Goal: Transaction & Acquisition: Download file/media

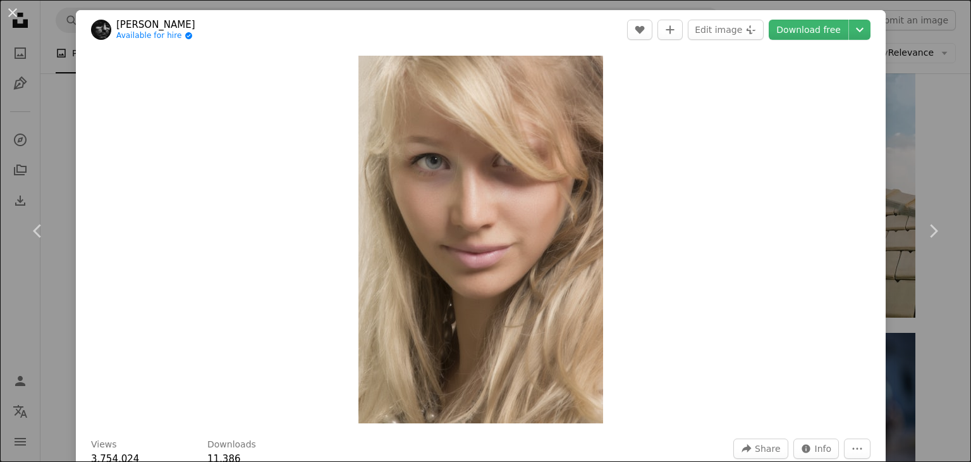
scroll to position [1282, 0]
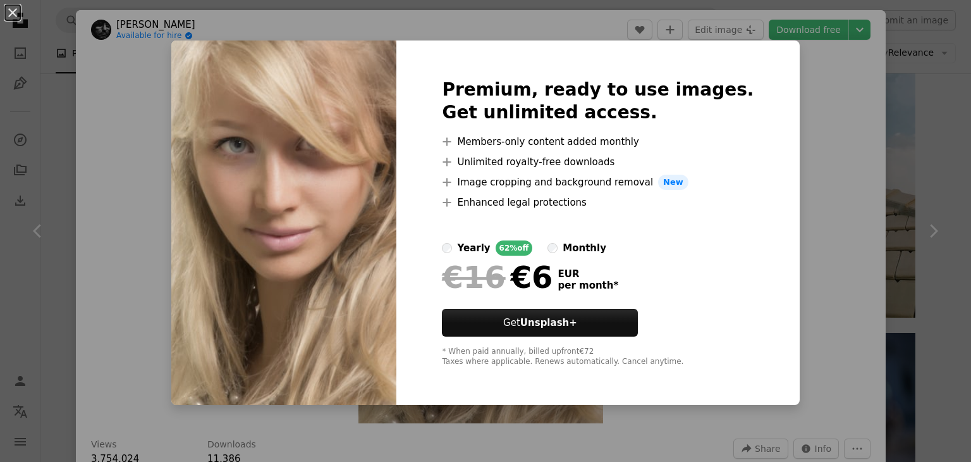
click at [809, 106] on div "An X shape Premium, ready to use images. Get unlimited access. A plus sign Memb…" at bounding box center [485, 231] width 971 height 462
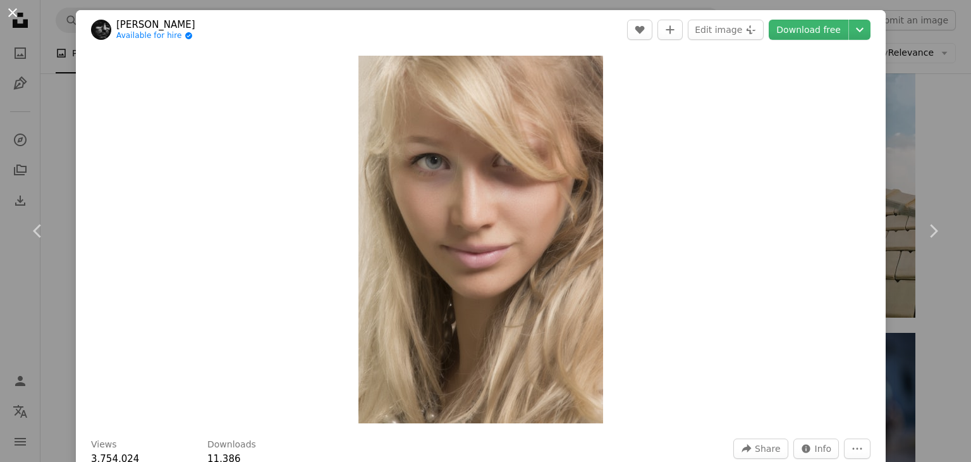
click at [20, 13] on button "An X shape" at bounding box center [12, 12] width 15 height 15
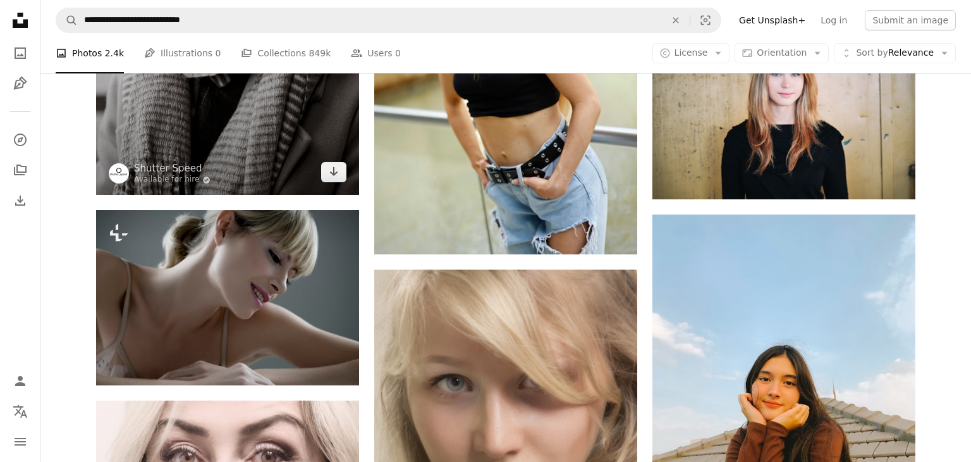
scroll to position [1042, 0]
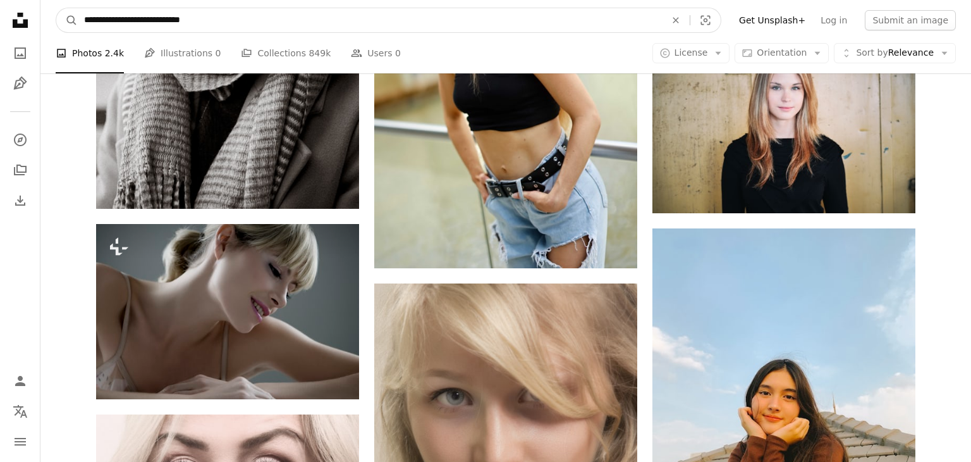
click at [248, 20] on input "**********" at bounding box center [370, 20] width 584 height 24
type input "**********"
click at [56, 8] on button "A magnifying glass" at bounding box center [66, 20] width 21 height 24
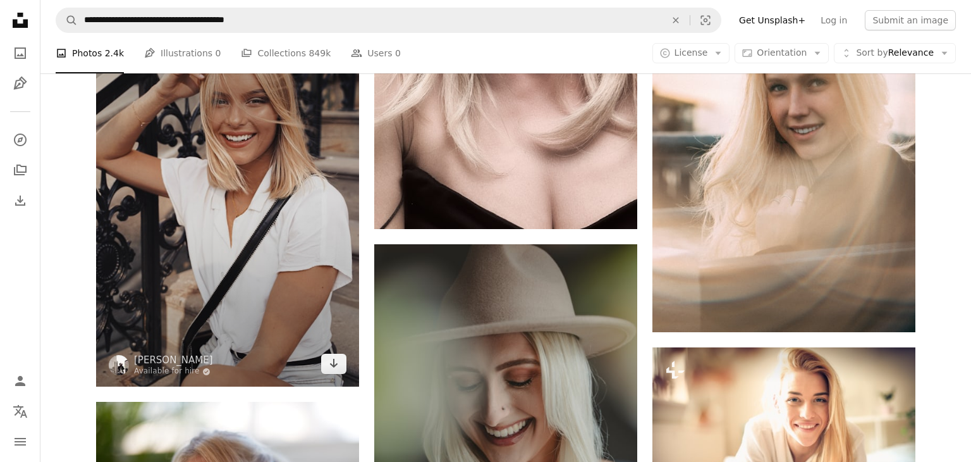
scroll to position [923, 0]
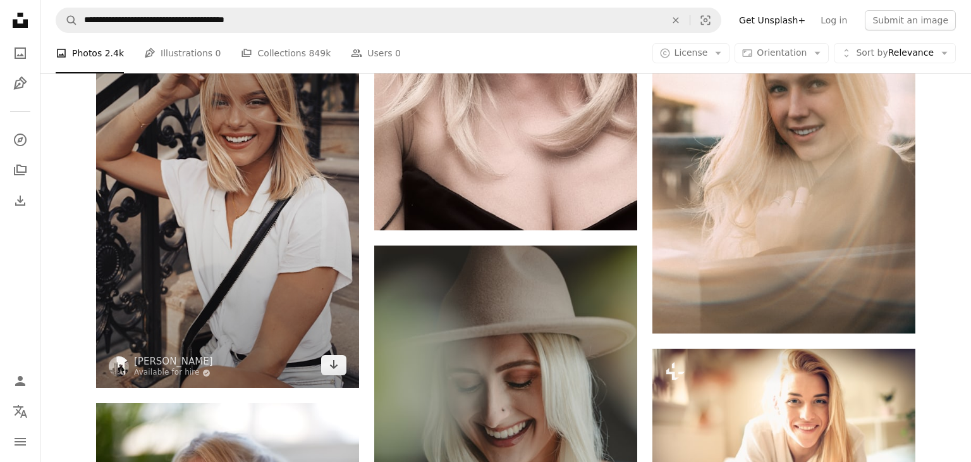
click at [188, 212] on img at bounding box center [227, 190] width 263 height 395
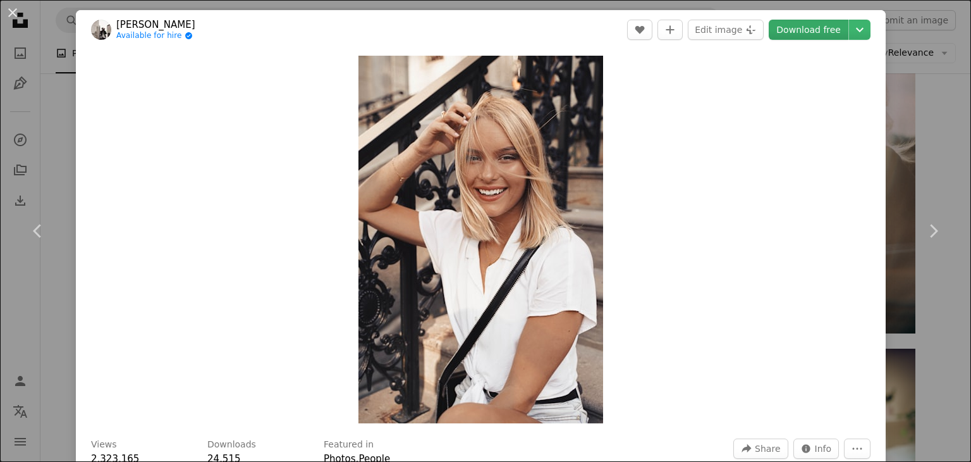
click at [826, 28] on link "Download free" at bounding box center [809, 30] width 80 height 20
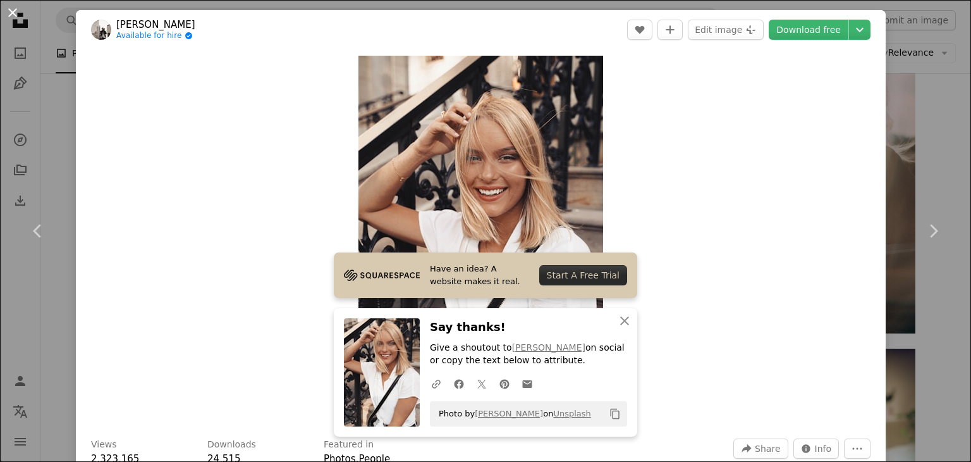
click at [20, 16] on button "An X shape" at bounding box center [12, 12] width 15 height 15
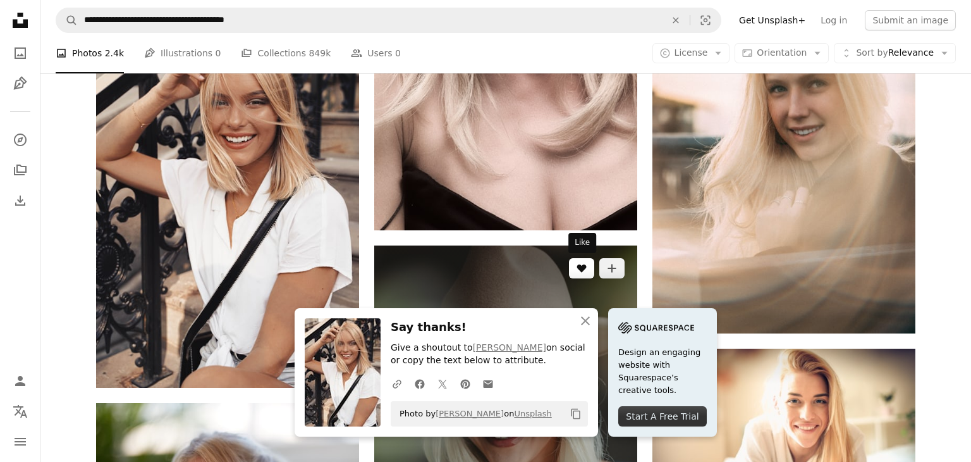
scroll to position [1204, 0]
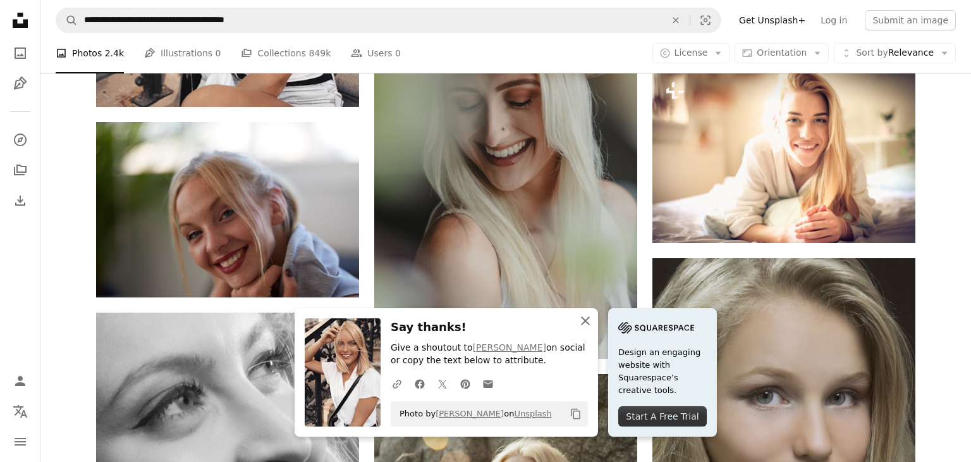
click at [582, 321] on icon "An X shape" at bounding box center [585, 320] width 15 height 15
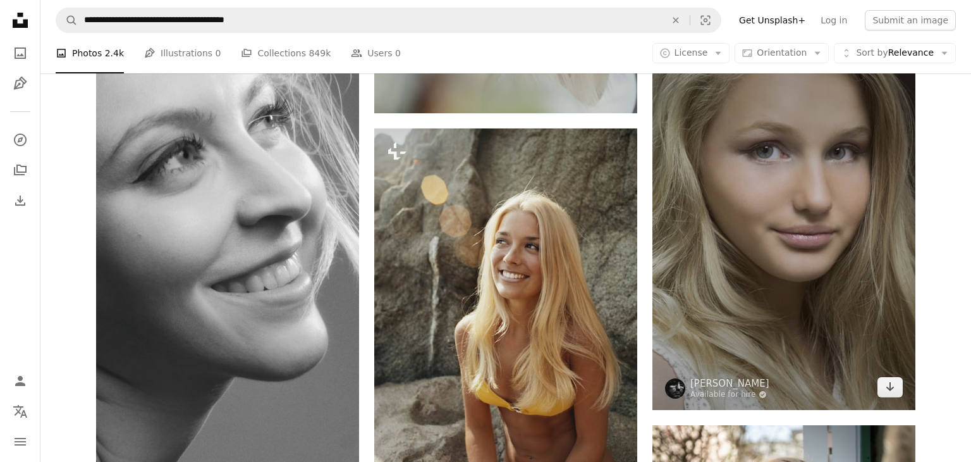
scroll to position [1457, 0]
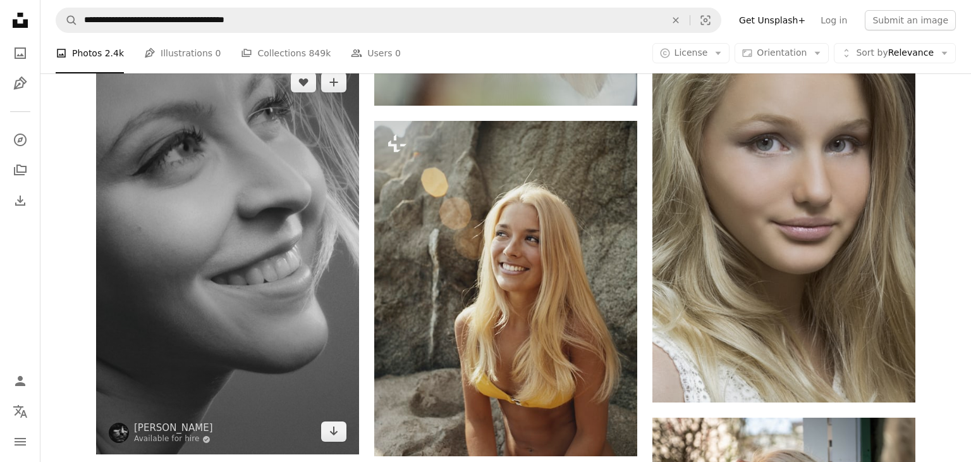
click at [290, 333] on img at bounding box center [227, 256] width 263 height 395
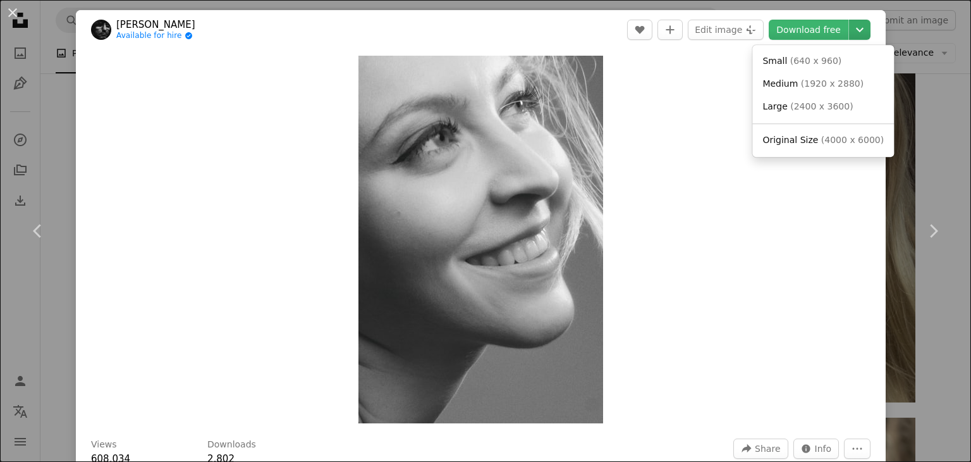
click at [871, 33] on button "Chevron down" at bounding box center [859, 30] width 21 height 20
click at [802, 68] on link "Small ( 640 x 960 )" at bounding box center [823, 61] width 132 height 23
